Goal: Information Seeking & Learning: Learn about a topic

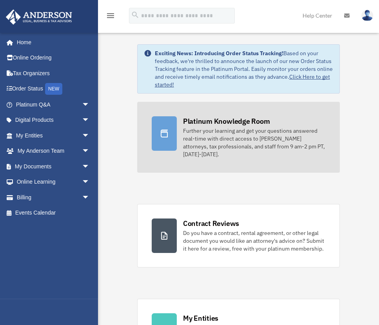
click at [160, 131] on icon at bounding box center [163, 133] width 9 height 9
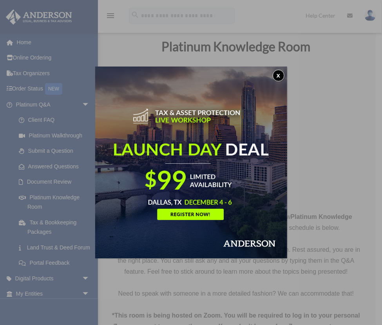
click at [280, 75] on button "x" at bounding box center [279, 76] width 12 height 12
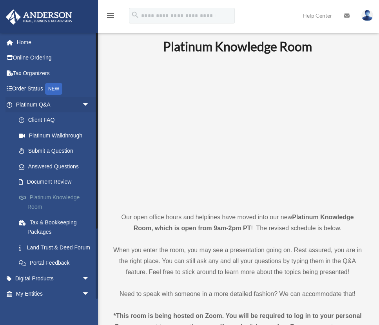
click at [40, 204] on link "Platinum Knowledge Room" at bounding box center [56, 202] width 90 height 25
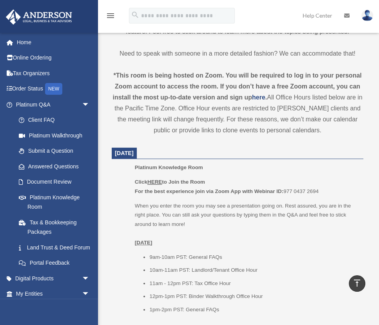
scroll to position [268, 0]
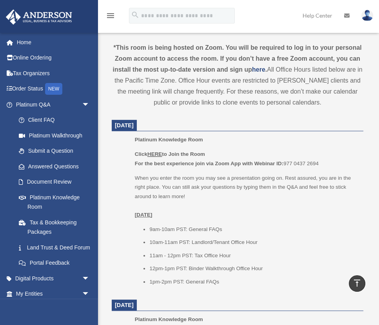
click at [158, 155] on u "HERE" at bounding box center [154, 154] width 14 height 6
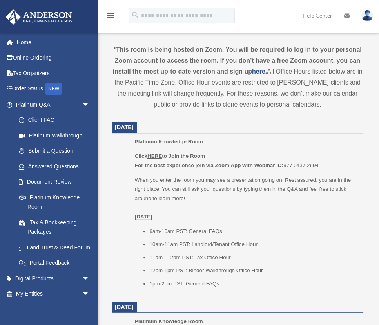
scroll to position [266, 0]
click at [157, 155] on u "HERE" at bounding box center [154, 156] width 14 height 6
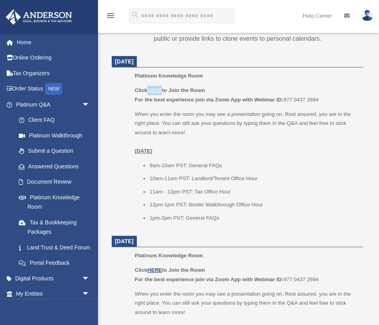
scroll to position [347, 0]
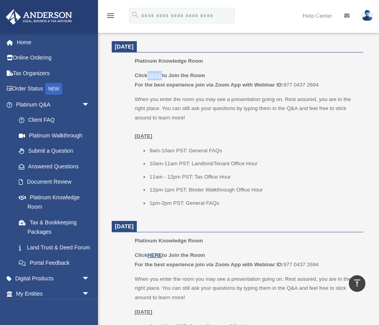
click at [155, 256] on u "HERE" at bounding box center [154, 255] width 14 height 6
